Goal: Browse casually: Explore the website without a specific task or goal

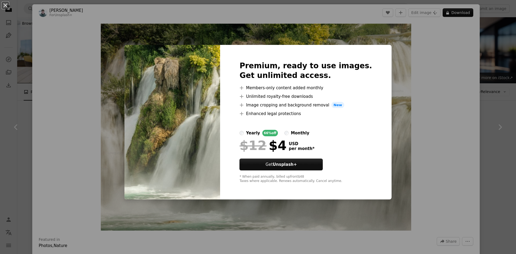
scroll to position [98, 0]
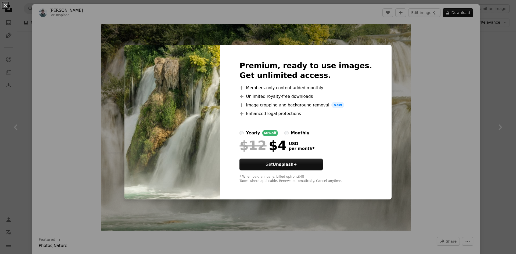
click at [219, 136] on img at bounding box center [172, 122] width 96 height 155
click at [57, 65] on div "An X shape Premium, ready to use images. Get unlimited access. A plus sign Memb…" at bounding box center [258, 127] width 516 height 254
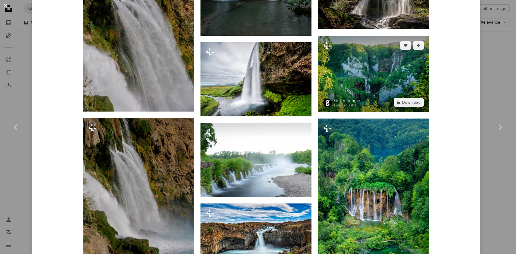
scroll to position [1007, 0]
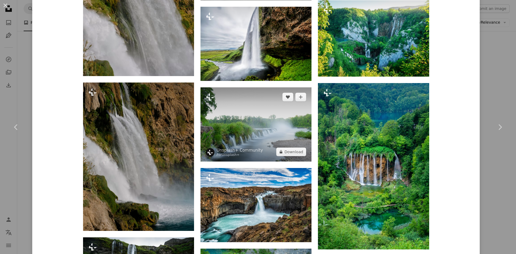
click at [281, 113] on img at bounding box center [256, 124] width 111 height 74
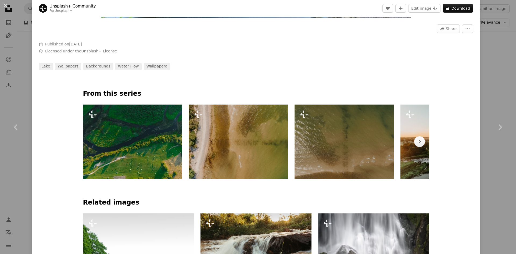
scroll to position [215, 0]
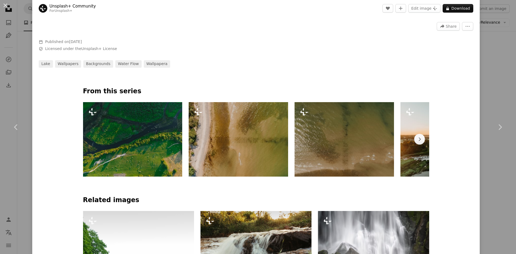
click at [319, 137] on img at bounding box center [344, 139] width 99 height 74
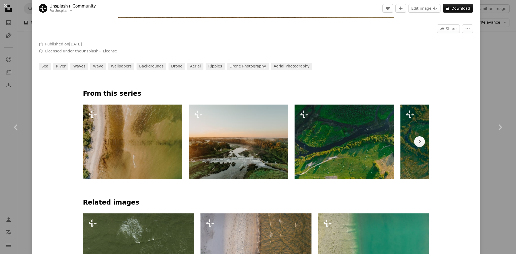
scroll to position [215, 0]
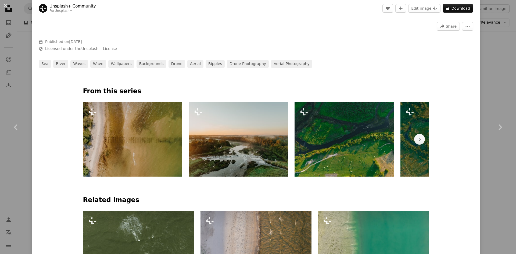
click at [152, 151] on img at bounding box center [132, 139] width 99 height 74
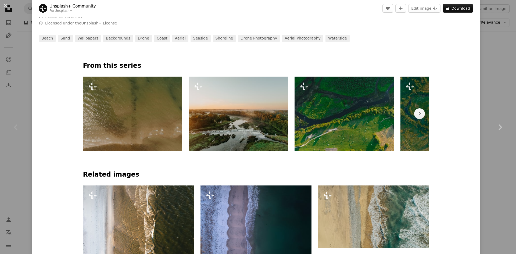
scroll to position [242, 0]
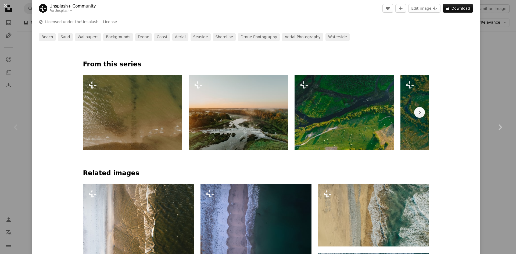
click at [312, 127] on img at bounding box center [344, 112] width 99 height 74
